Goal: Task Accomplishment & Management: Manage account settings

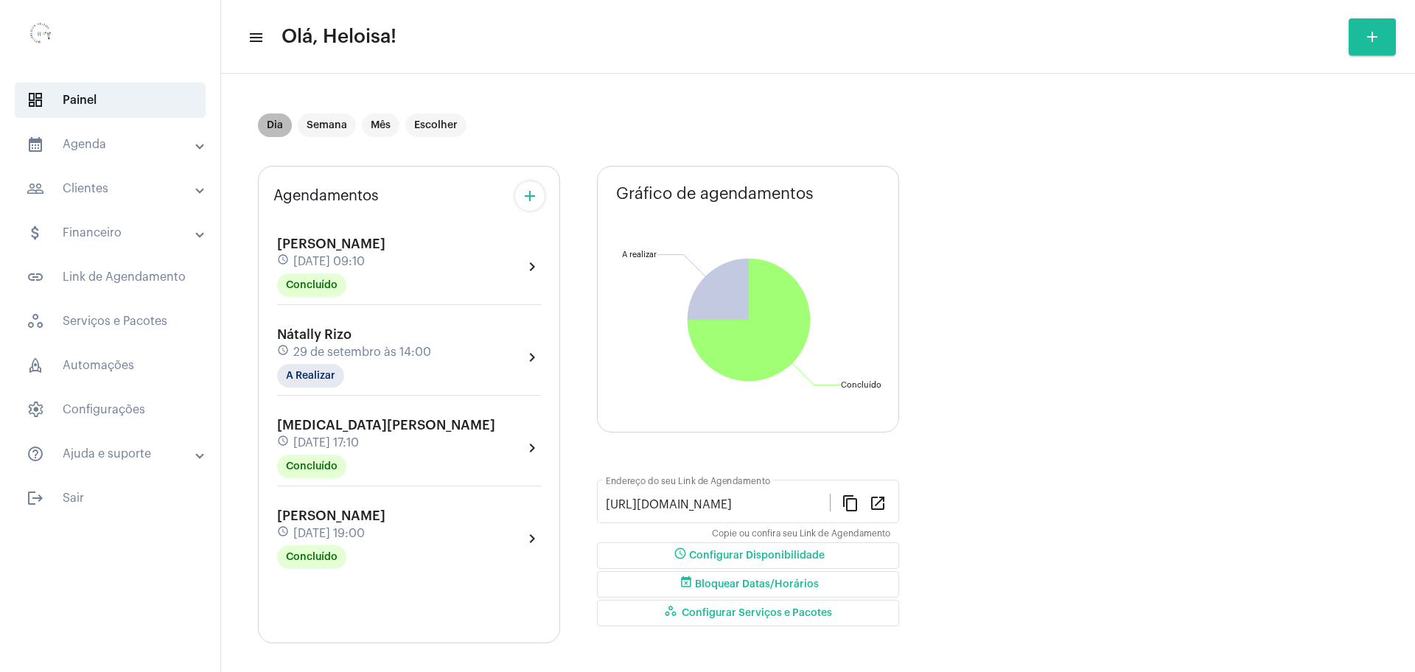
click at [279, 123] on mat-chip "Dia" at bounding box center [275, 125] width 34 height 24
click at [279, 124] on mat-sidenav-content "menu Olá, Heloisa! add Dia Semana Mês Escolher Agendamentos add [PERSON_NAME] d…" at bounding box center [818, 336] width 1194 height 672
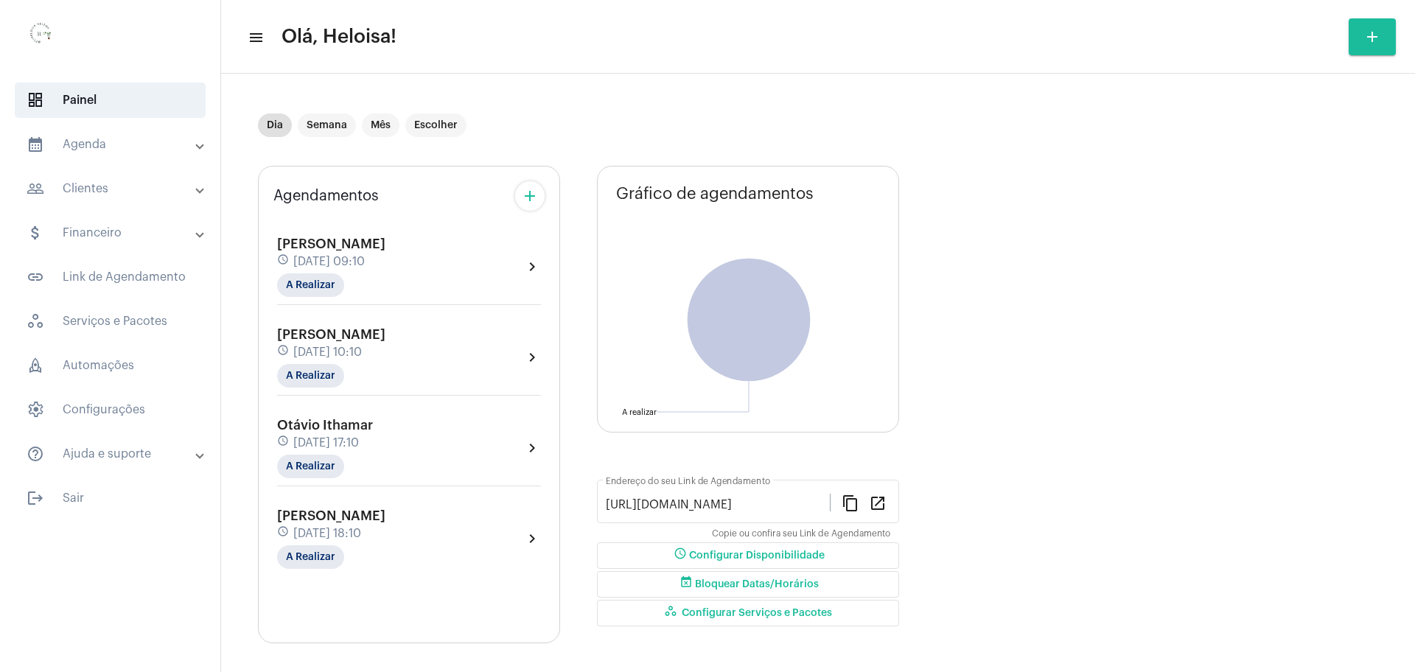
click at [735, 69] on mat-toolbar "menu Olá, Heloisa! add" at bounding box center [818, 37] width 1194 height 74
click at [273, 125] on mat-chip "Dia" at bounding box center [275, 125] width 34 height 24
click at [350, 360] on div "[PERSON_NAME] schedule [DATE] 10:10 A Realizar" at bounding box center [331, 357] width 108 height 60
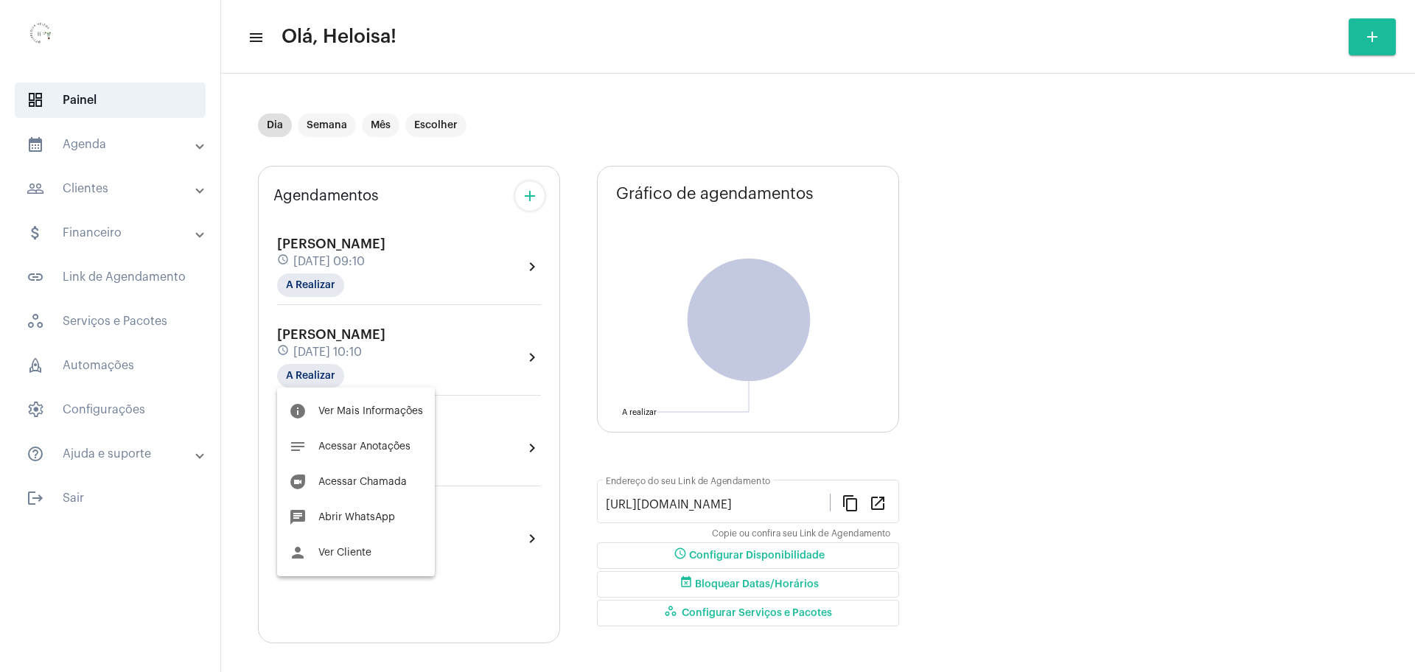
click at [348, 258] on div at bounding box center [707, 336] width 1415 height 672
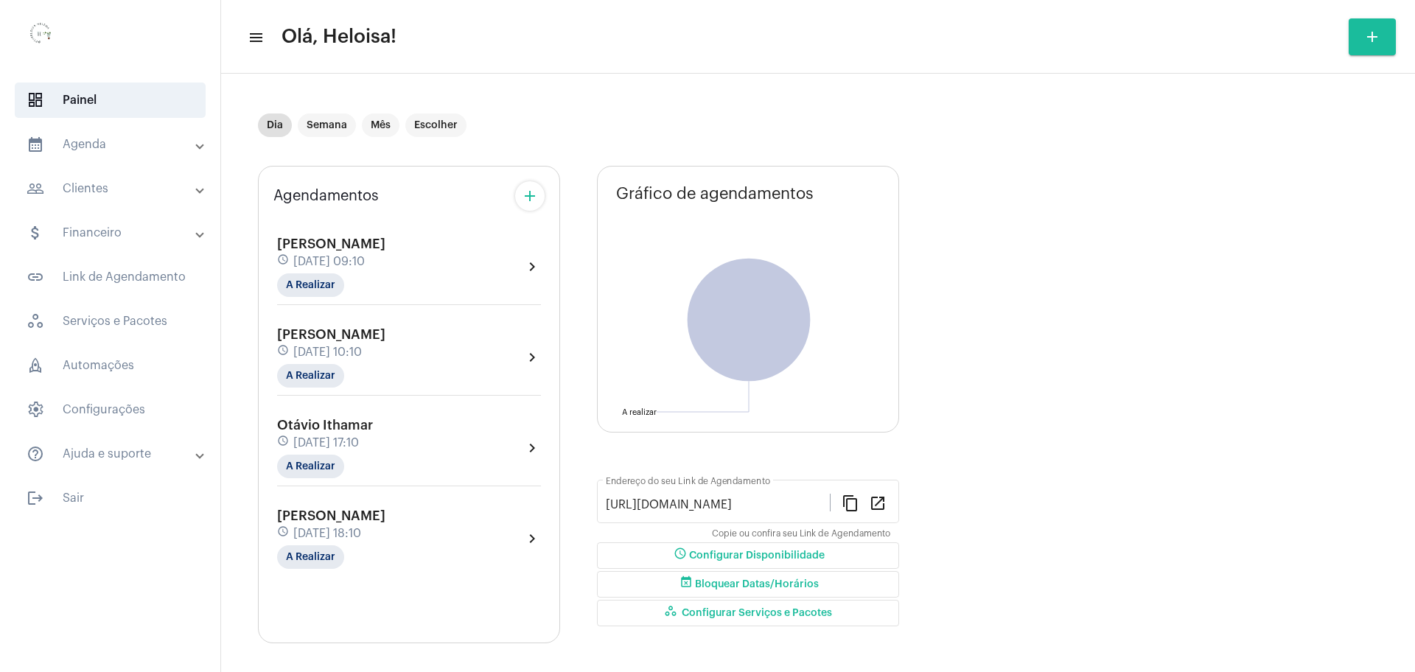
click at [348, 258] on span "[DATE] 09:10" at bounding box center [328, 261] width 71 height 13
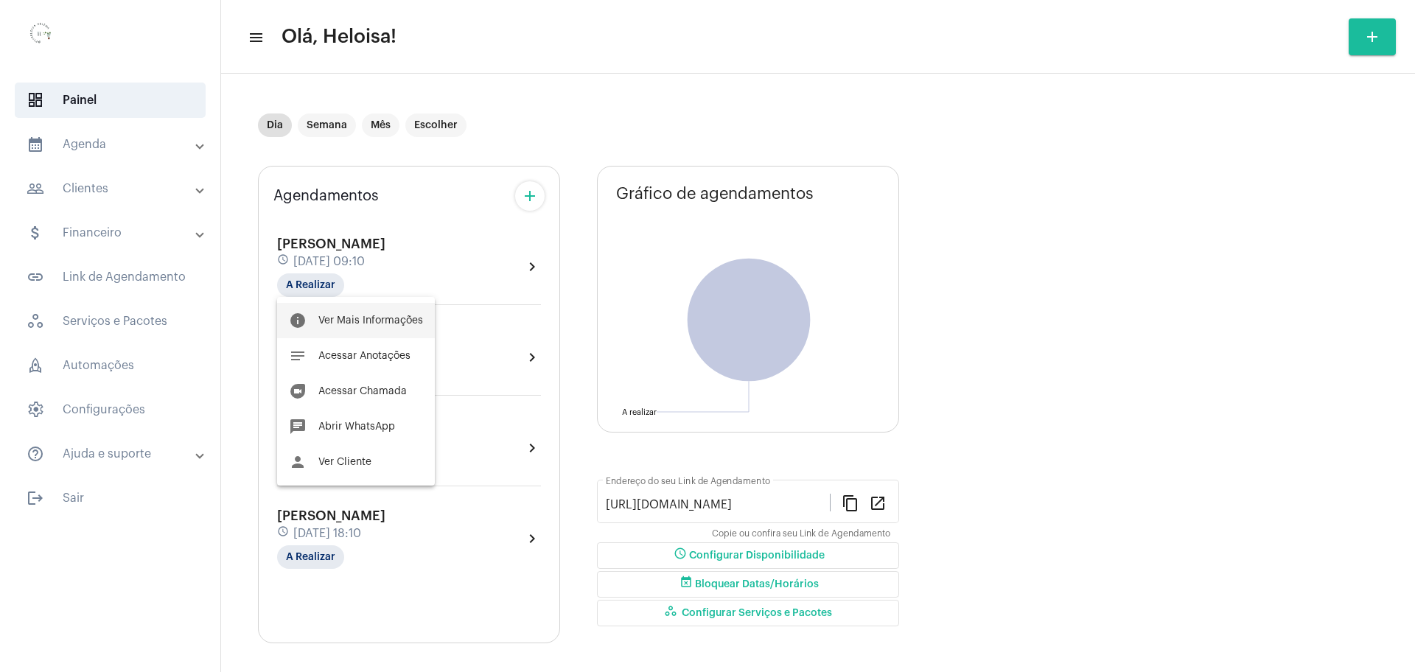
click at [361, 317] on span "Ver Mais Informações" at bounding box center [370, 320] width 105 height 10
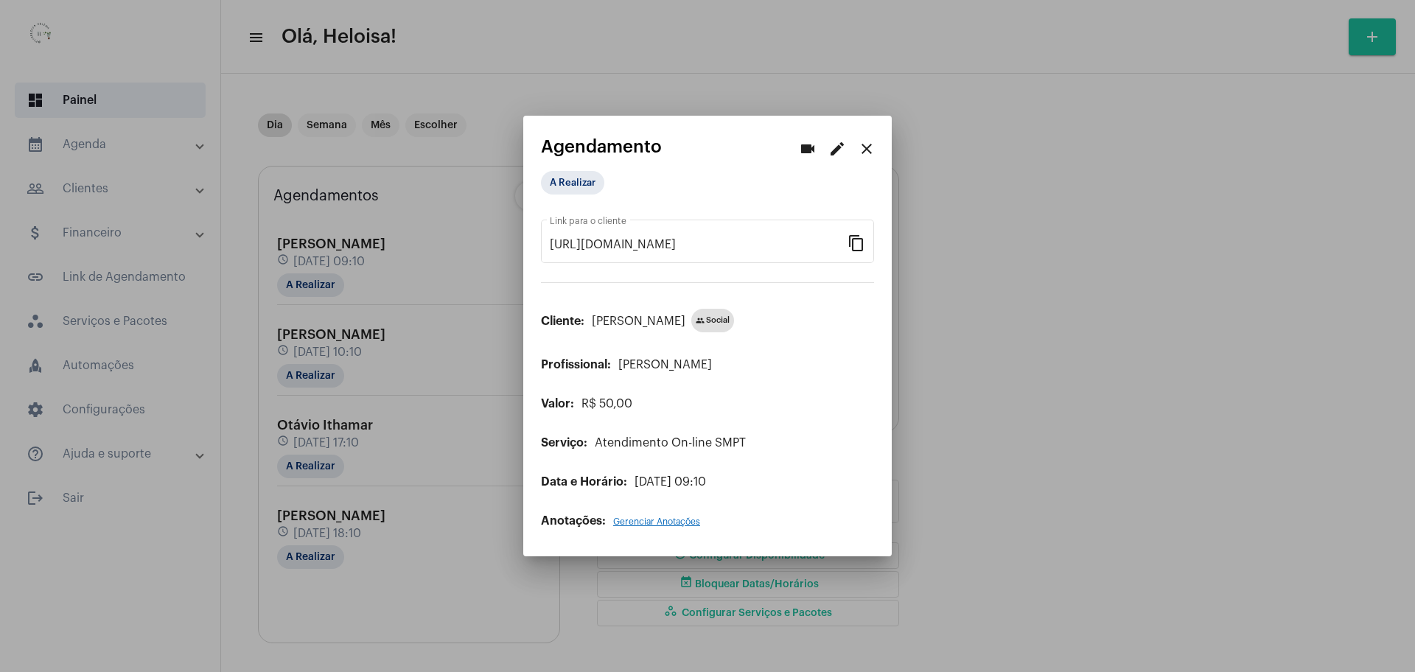
click at [329, 253] on div at bounding box center [707, 336] width 1415 height 672
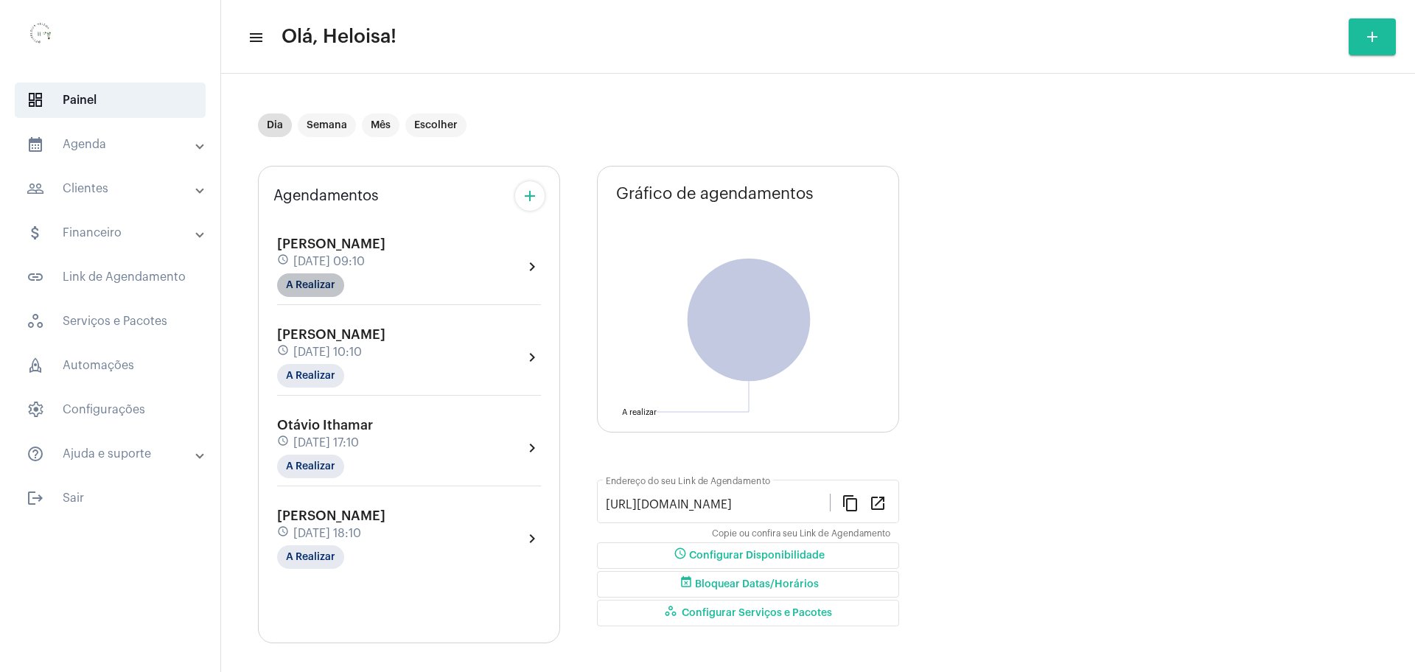
click at [308, 291] on mat-chip "A Realizar" at bounding box center [310, 285] width 67 height 24
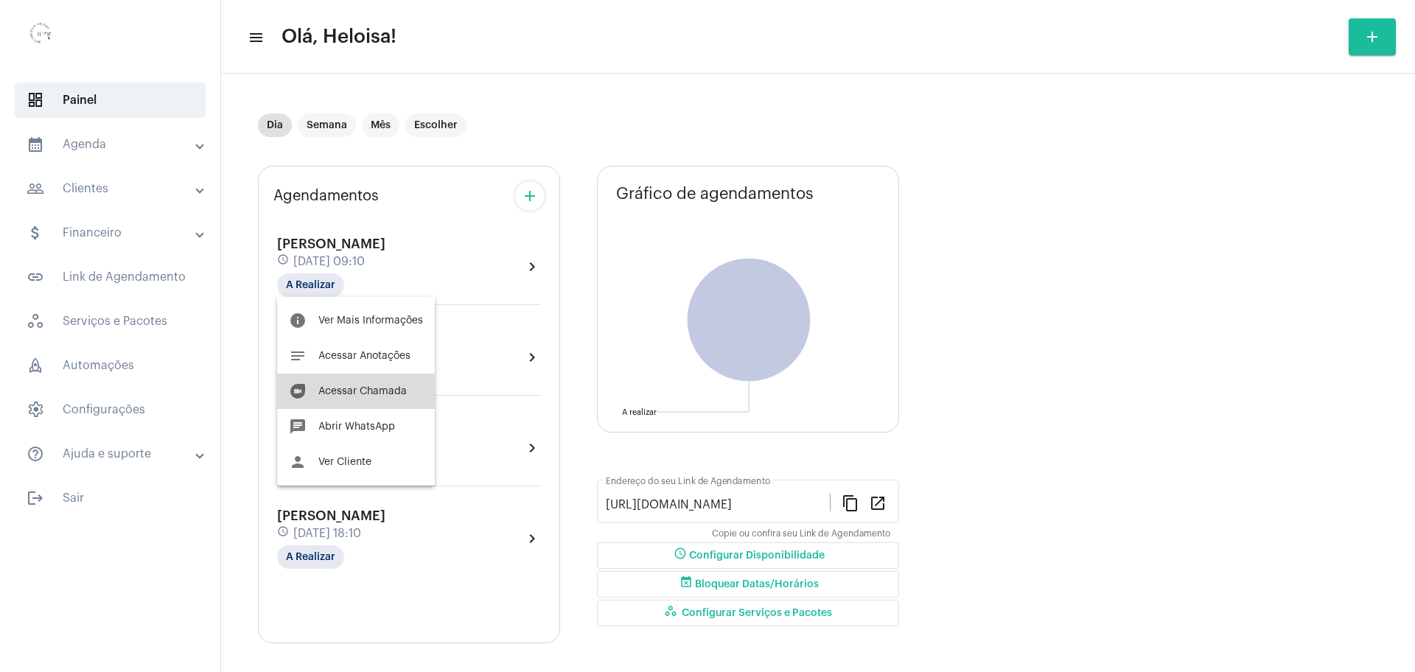
click at [351, 393] on span "Acessar Chamada" at bounding box center [362, 391] width 88 height 10
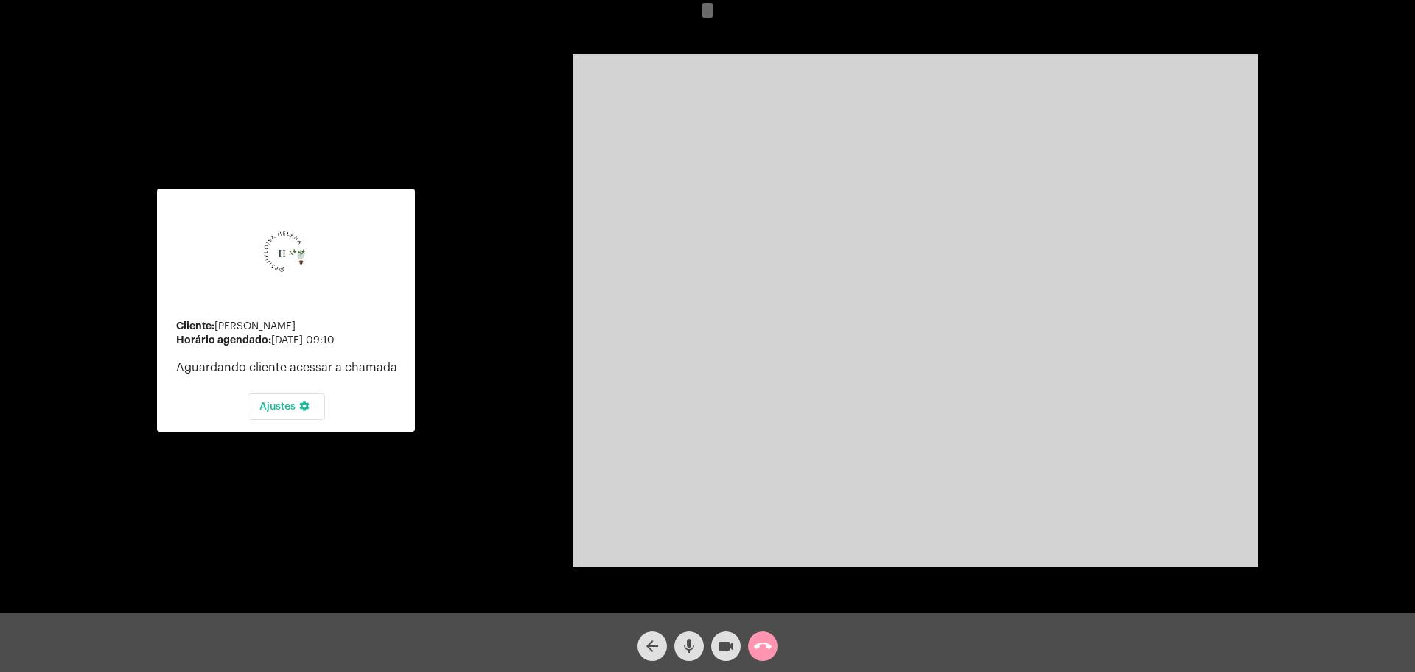
click at [759, 646] on mat-icon "call_end" at bounding box center [763, 646] width 18 height 18
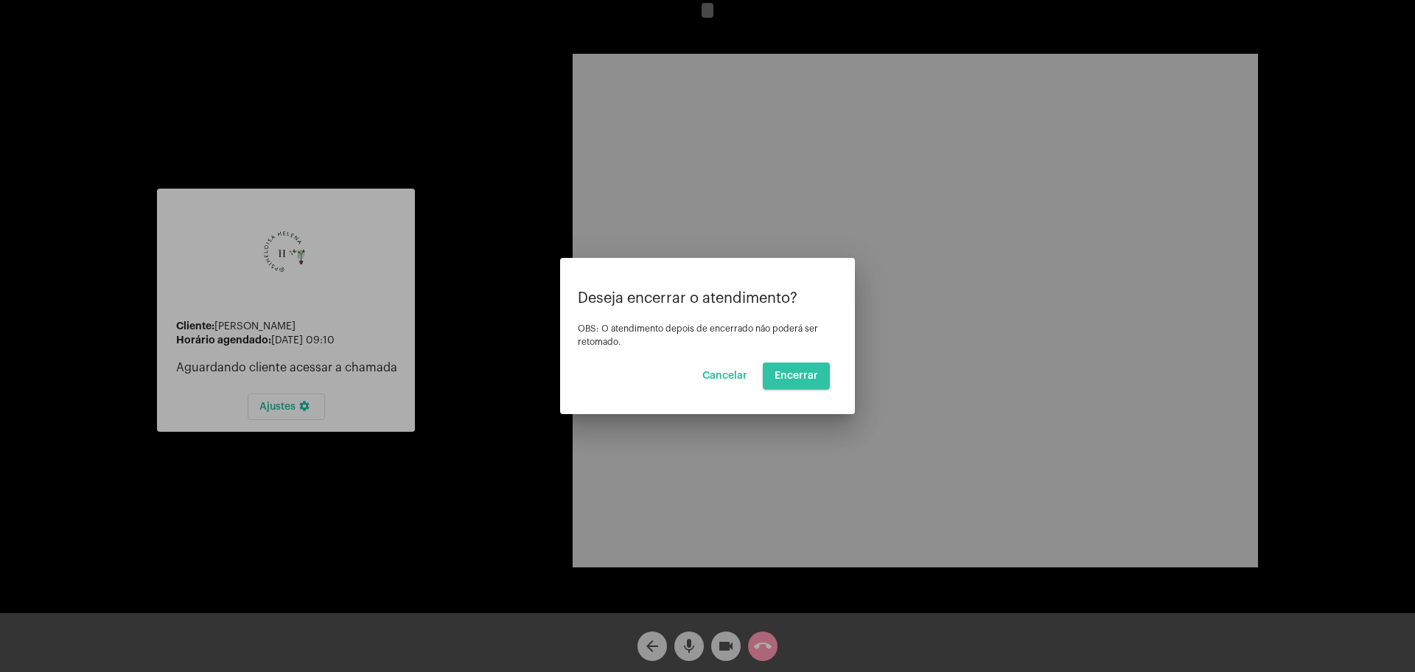
click at [802, 372] on span "Encerrar" at bounding box center [795, 376] width 43 height 10
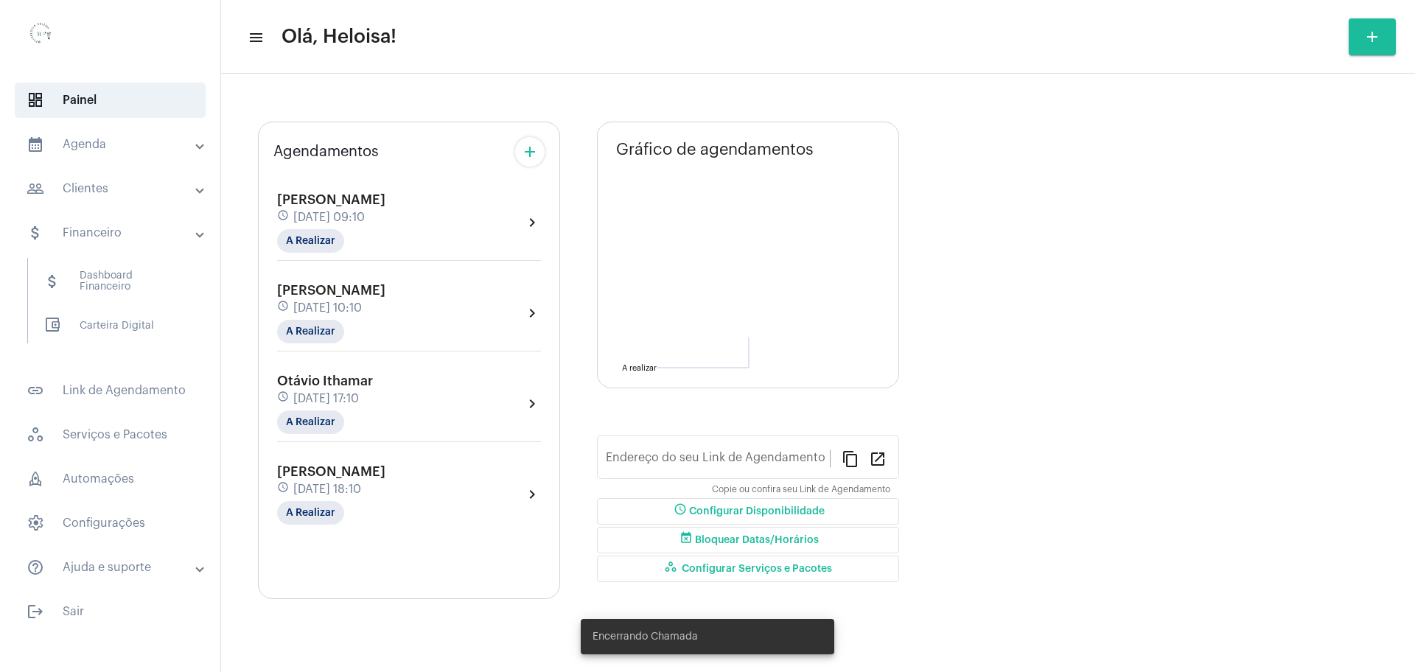
type input "[URL][DOMAIN_NAME]"
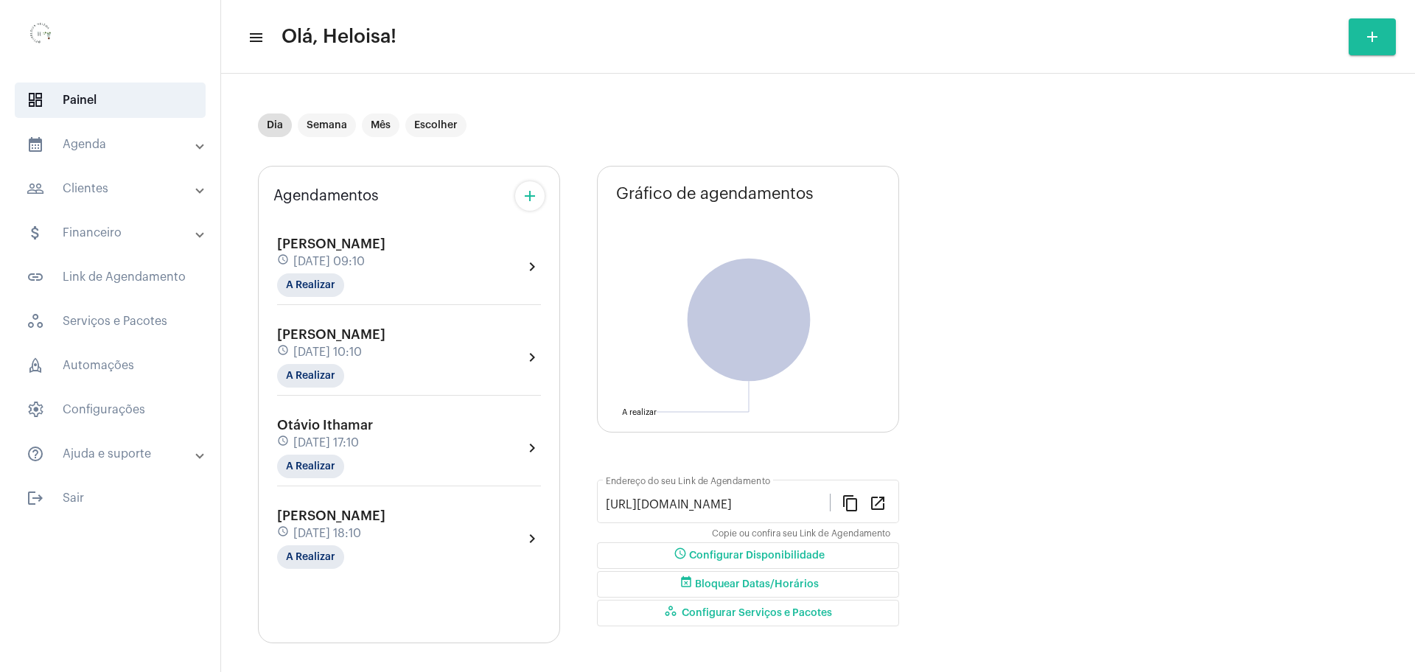
click at [385, 332] on span "[PERSON_NAME]" at bounding box center [331, 334] width 108 height 13
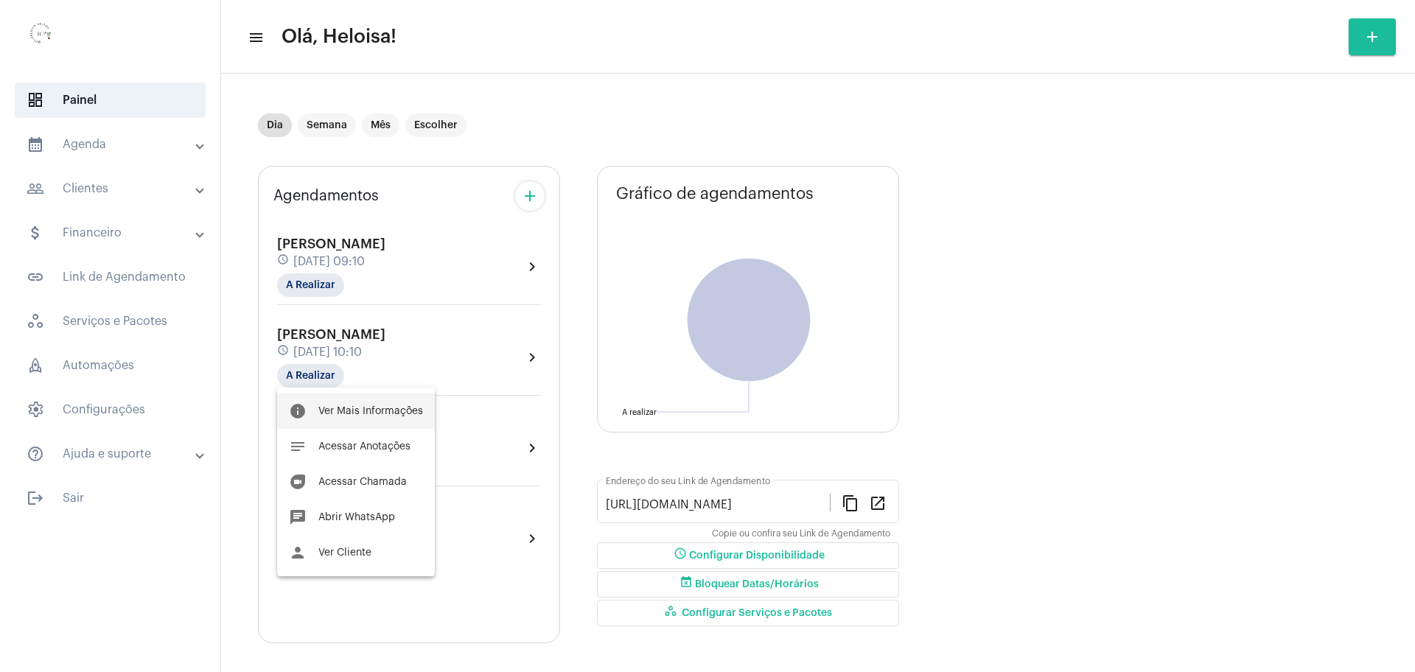
click at [363, 415] on span "Ver Mais Informações" at bounding box center [370, 411] width 105 height 10
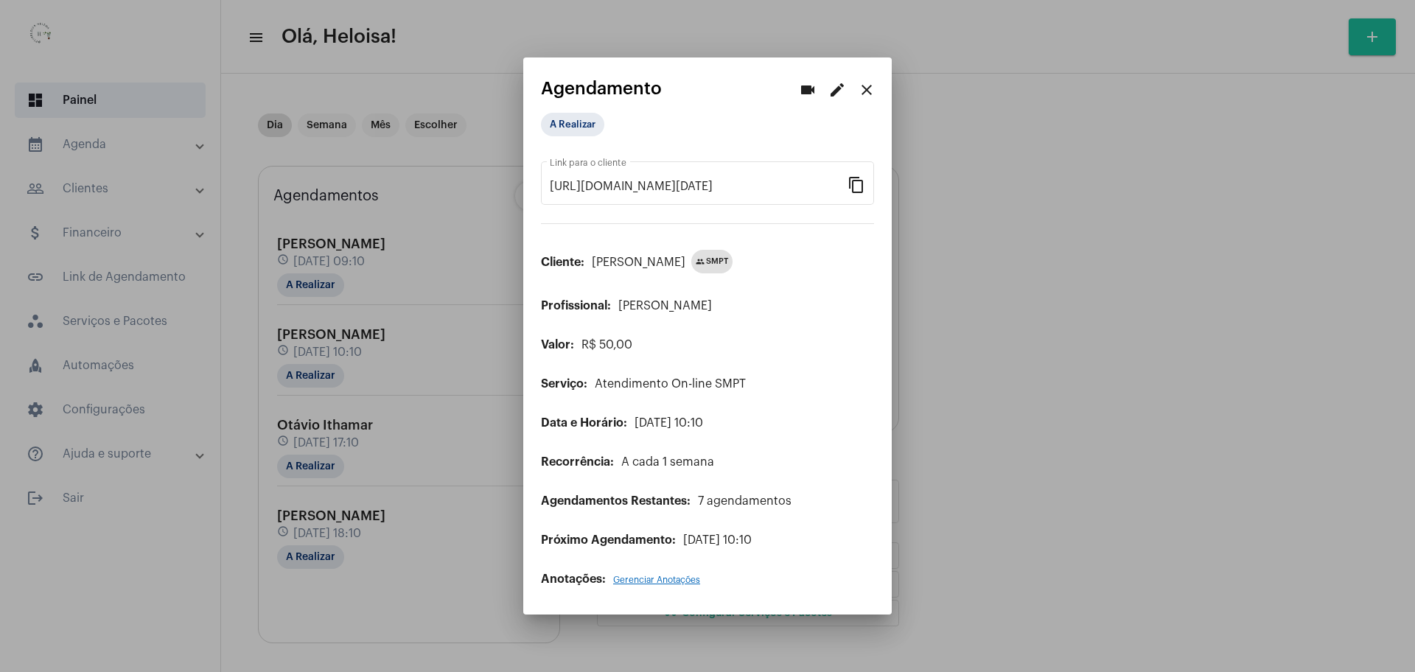
click at [838, 86] on mat-icon "edit" at bounding box center [837, 90] width 18 height 18
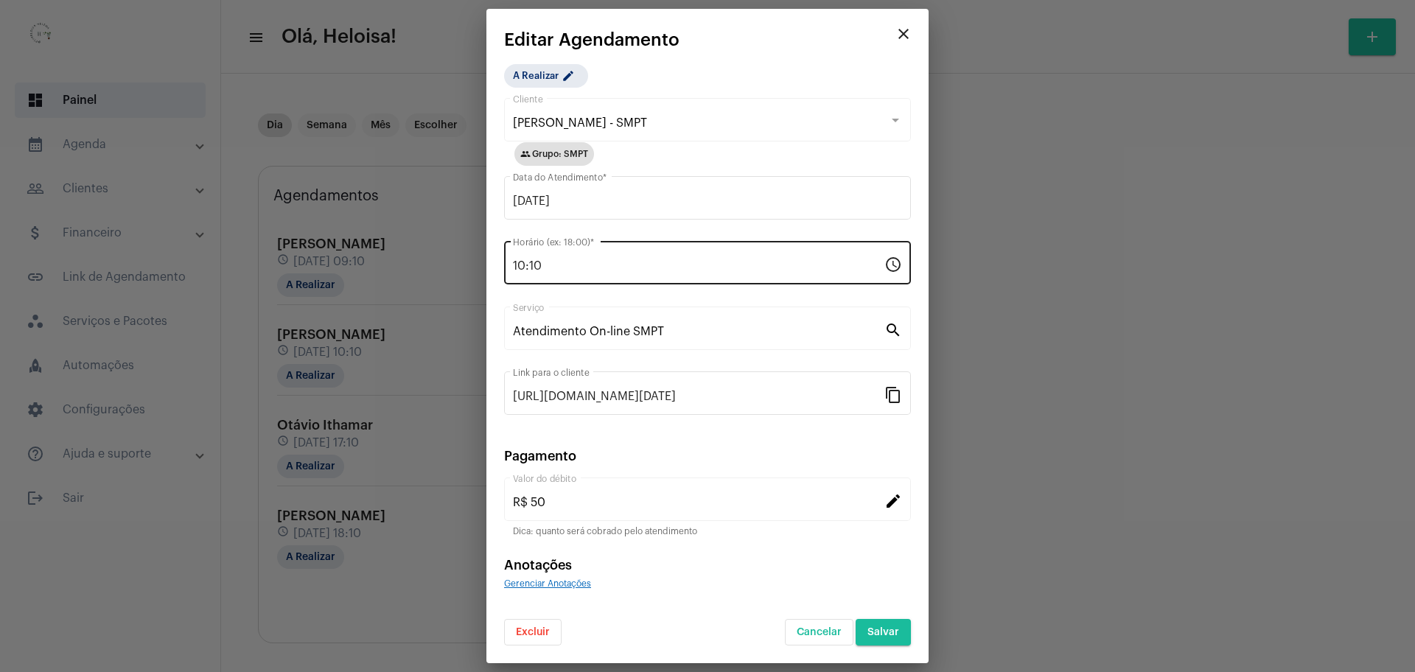
click at [611, 278] on div "10:10 Horário (ex: 18:00) *" at bounding box center [698, 261] width 371 height 46
drag, startPoint x: 604, startPoint y: 259, endPoint x: 396, endPoint y: 228, distance: 209.5
click at [399, 231] on div "videocam edit close Agendamento A Realizar [URL][DOMAIN_NAME][DATE] Link para o…" at bounding box center [707, 336] width 1415 height 672
type input "11:10"
click at [797, 438] on form "[PERSON_NAME] - SMPT Cliente group Grupo: SMPT [DATE] Data do Atendimento * 11:…" at bounding box center [707, 370] width 407 height 550
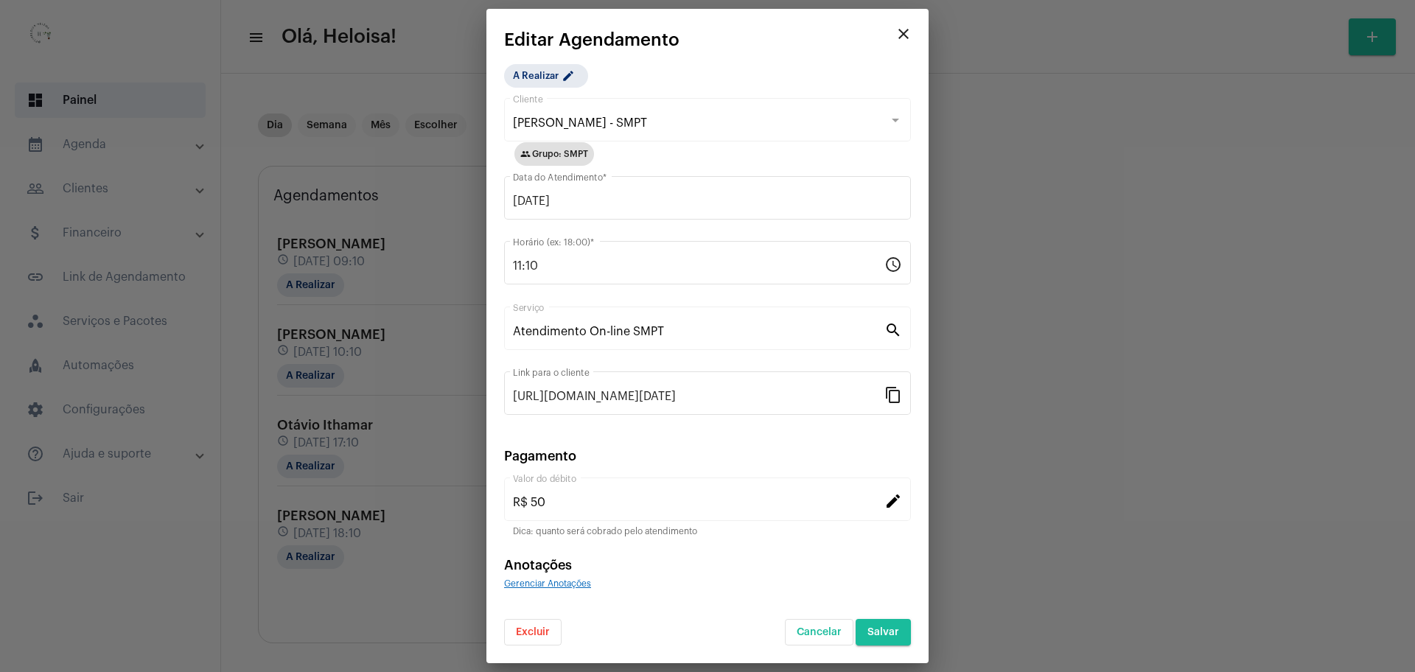
click at [885, 629] on span "Salvar" at bounding box center [883, 632] width 32 height 10
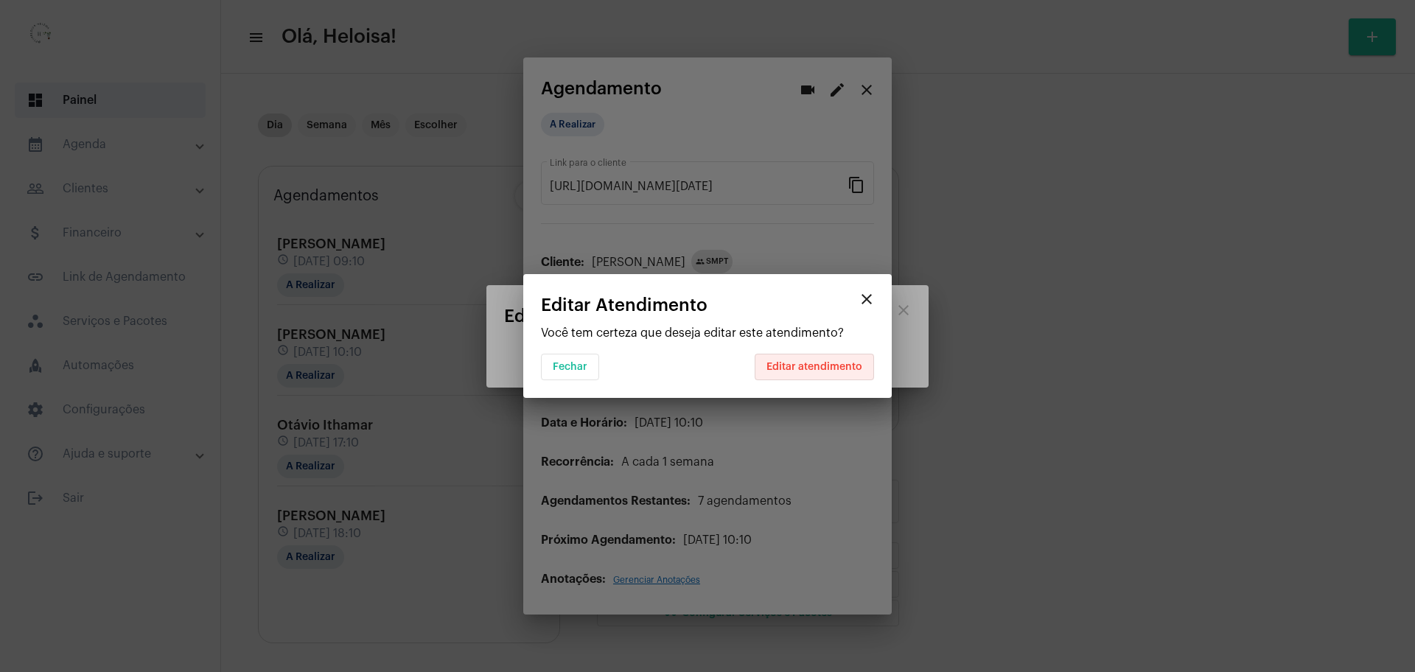
click at [827, 360] on button "Editar atendimento" at bounding box center [814, 367] width 119 height 27
